Goal: Information Seeking & Learning: Check status

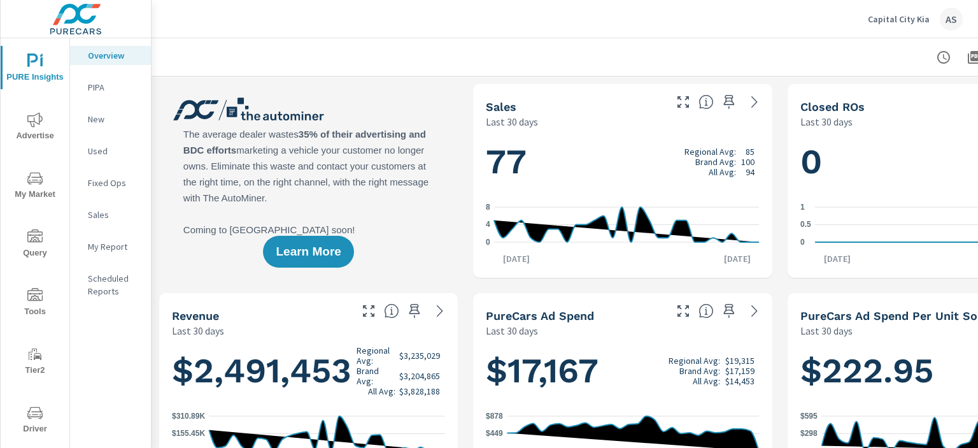
click at [27, 427] on span "Driver" at bounding box center [34, 420] width 61 height 31
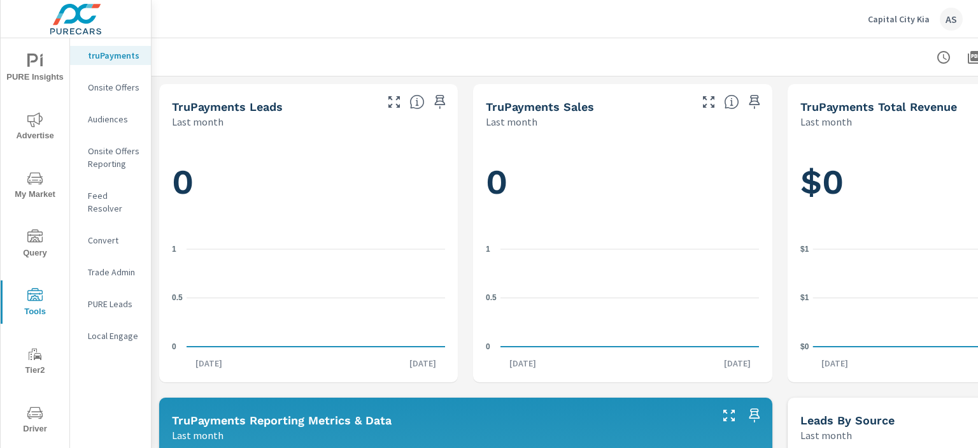
click at [116, 297] on p "PURE Leads" at bounding box center [114, 303] width 53 height 13
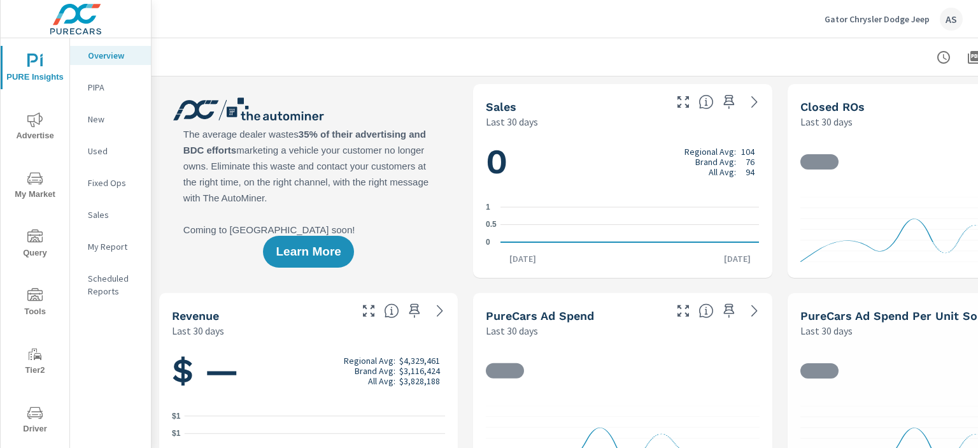
click at [36, 421] on span "Driver" at bounding box center [34, 420] width 61 height 31
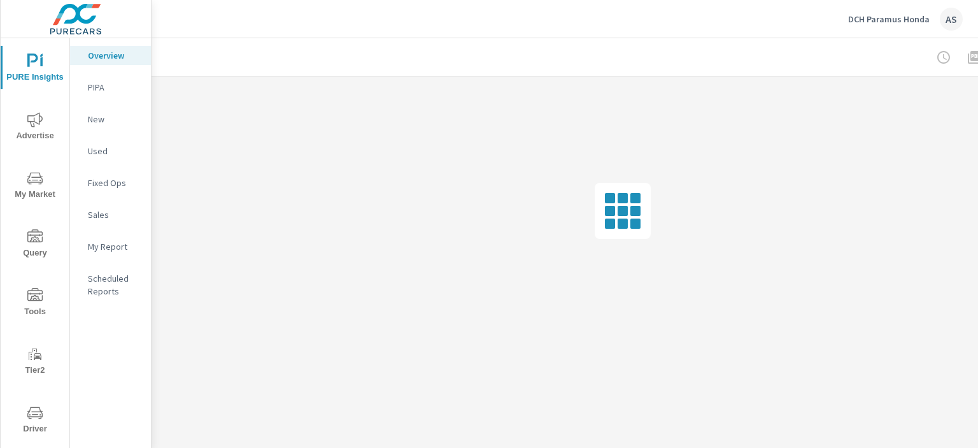
click at [8, 417] on span "Driver" at bounding box center [34, 420] width 61 height 31
